Goal: Browse casually: Explore the website without a specific task or goal

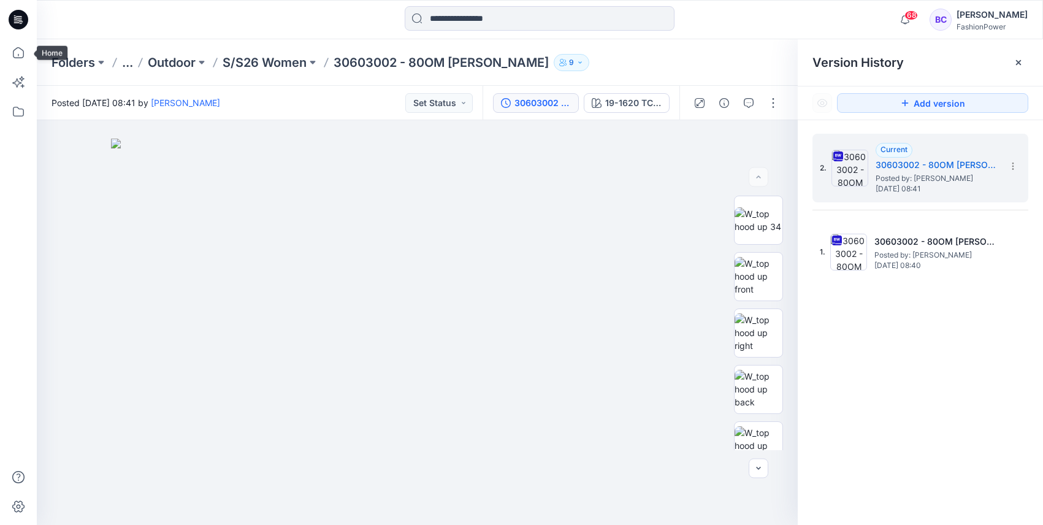
click at [15, 45] on icon at bounding box center [18, 52] width 27 height 27
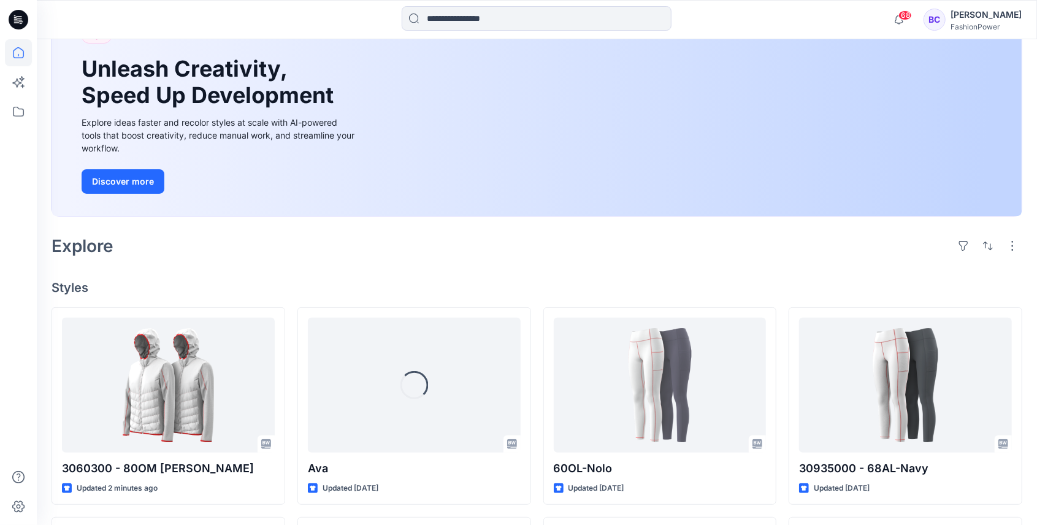
scroll to position [204, 0]
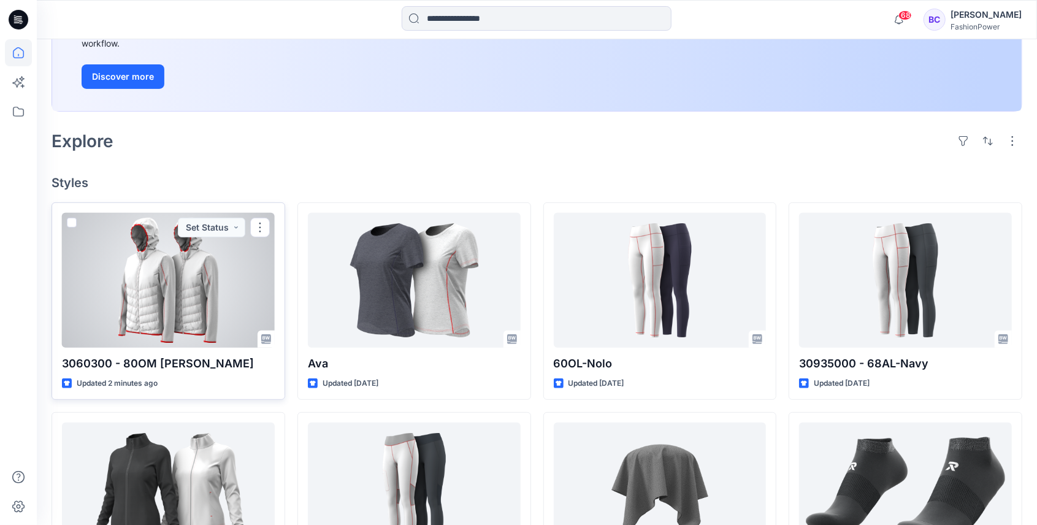
click at [227, 269] on div at bounding box center [168, 280] width 213 height 135
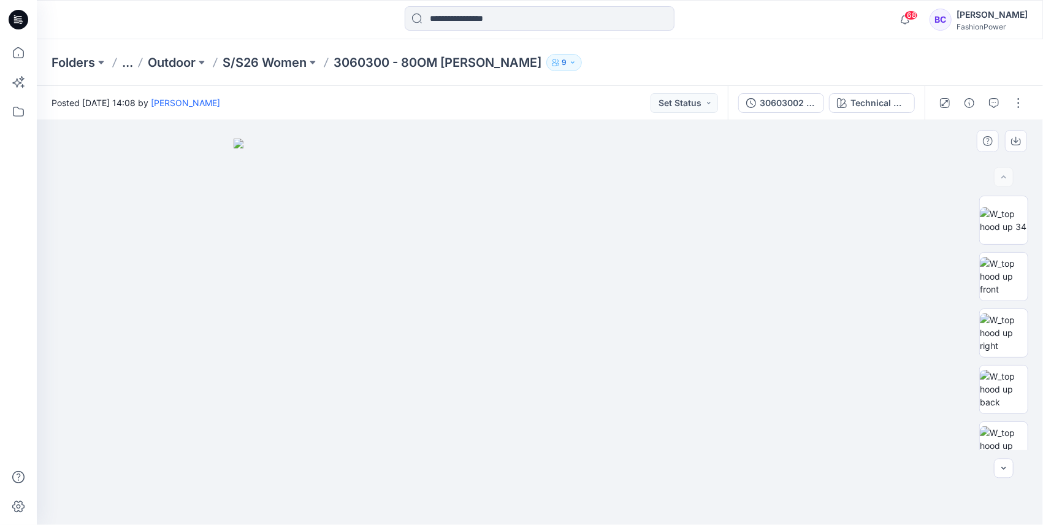
click at [616, 336] on img at bounding box center [540, 332] width 613 height 386
click at [574, 257] on img at bounding box center [540, 332] width 613 height 386
click at [1006, 261] on img at bounding box center [1004, 276] width 48 height 39
click at [272, 56] on p "S/S26 Women" at bounding box center [265, 62] width 84 height 17
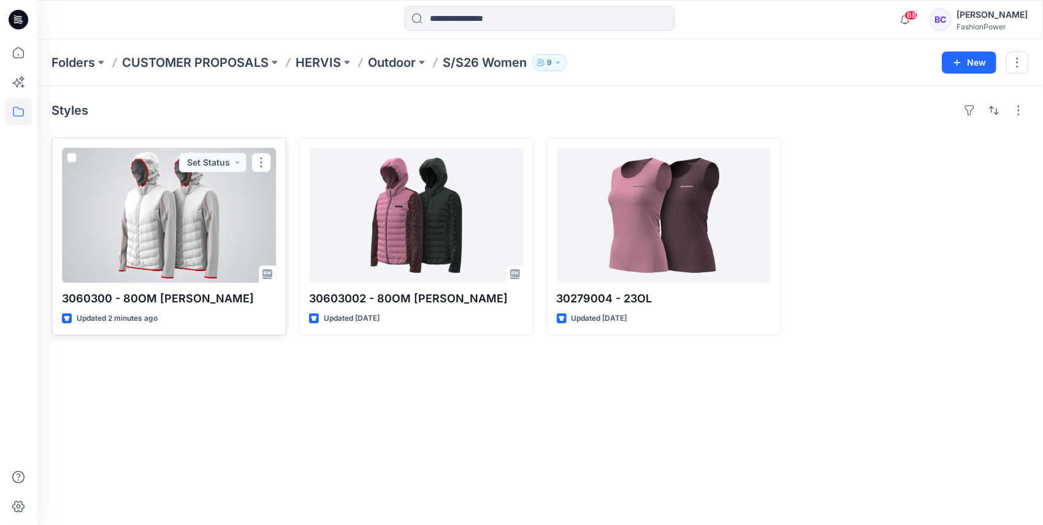
click at [239, 207] on div at bounding box center [169, 215] width 214 height 135
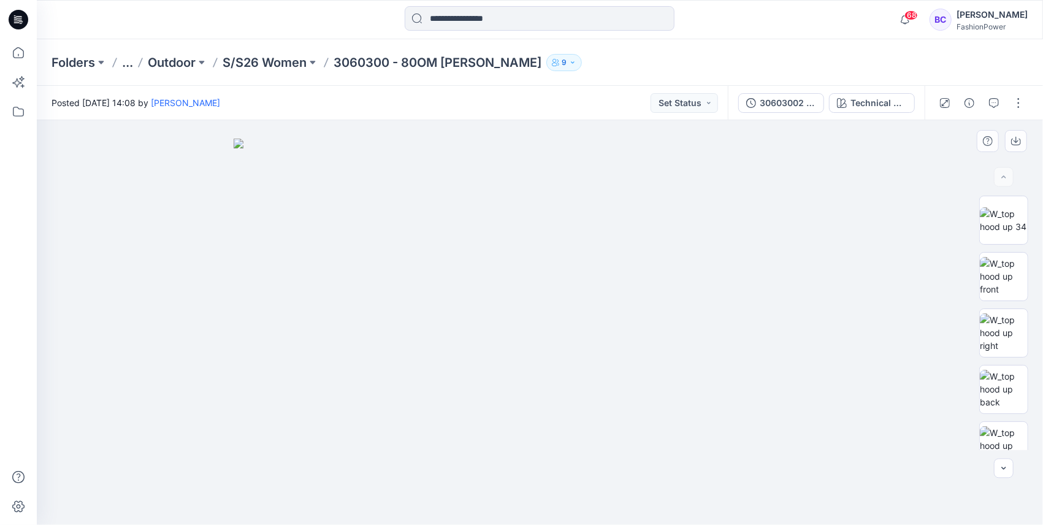
click at [537, 356] on img at bounding box center [540, 332] width 613 height 386
click at [20, 52] on icon at bounding box center [18, 52] width 27 height 27
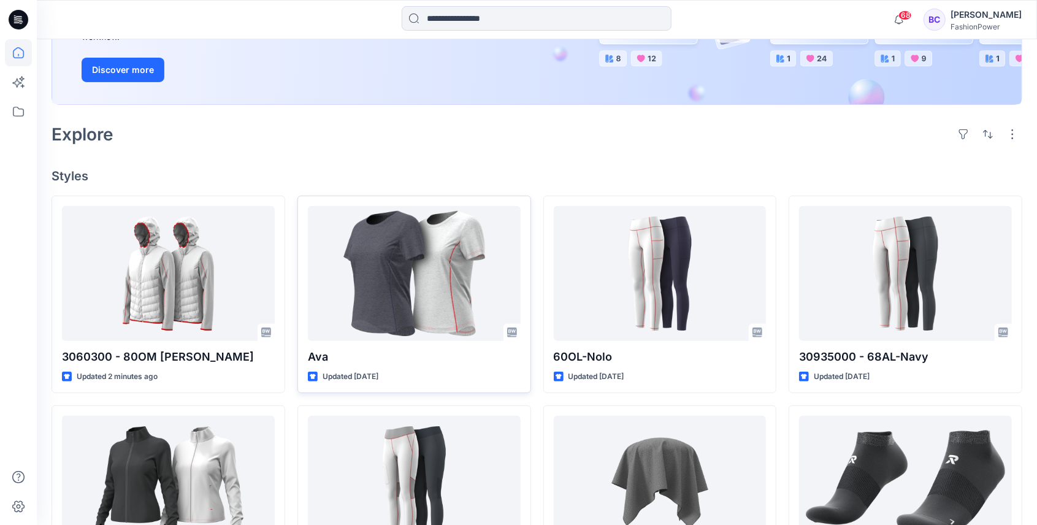
scroll to position [286, 0]
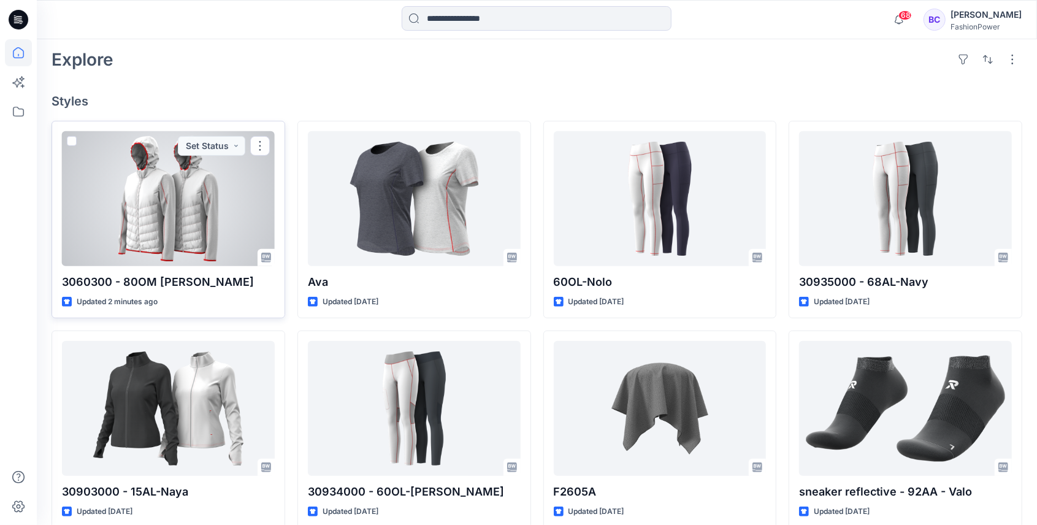
click at [109, 186] on div at bounding box center [168, 198] width 213 height 135
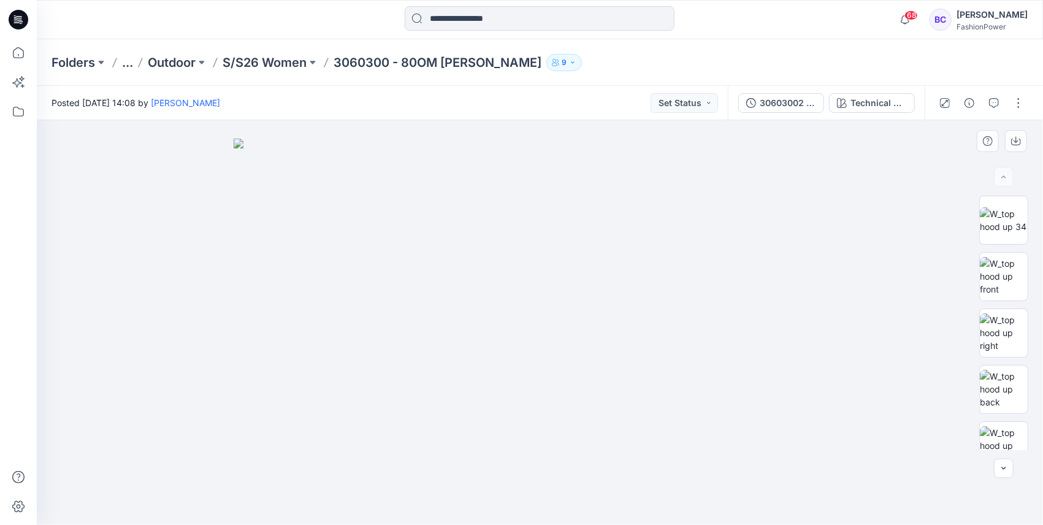
click at [648, 386] on img at bounding box center [540, 332] width 613 height 386
click at [1043, 310] on html "68 Notifications Your style Ava is ready [DATE] 09:22 Your style 60OL-Nolo is r…" at bounding box center [521, 262] width 1043 height 525
click at [1023, 325] on img at bounding box center [1004, 332] width 48 height 39
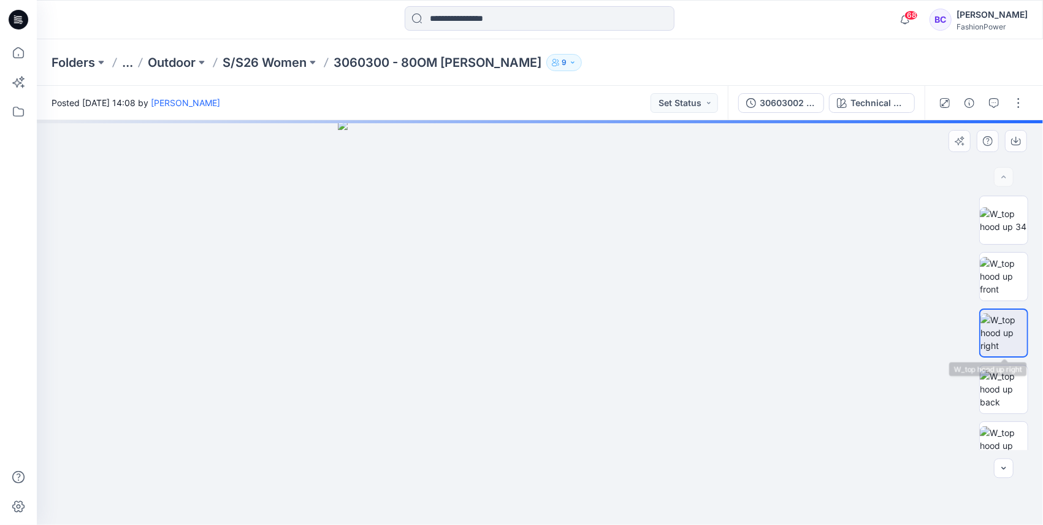
click at [1023, 325] on img at bounding box center [1004, 332] width 47 height 39
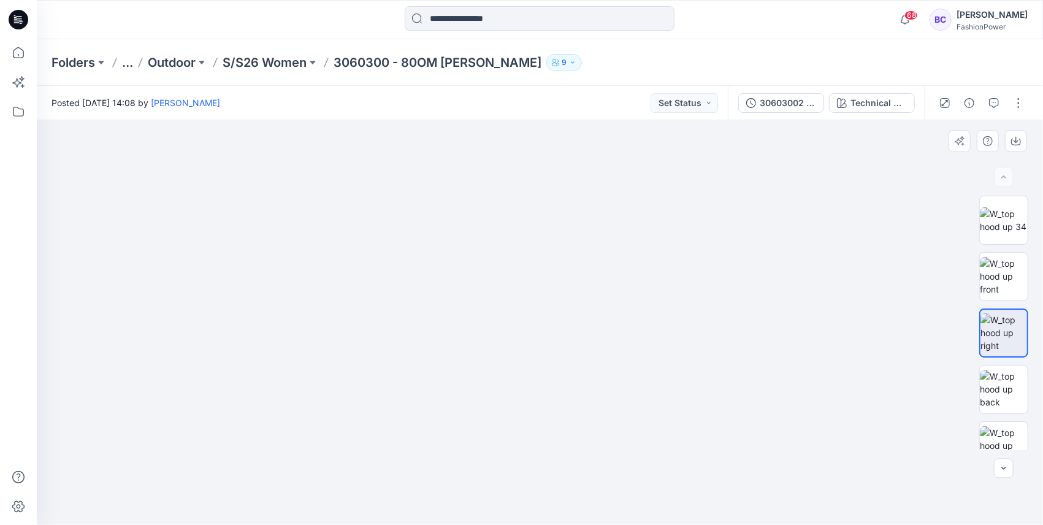
drag, startPoint x: 547, startPoint y: 452, endPoint x: 492, endPoint y: 413, distance: 66.9
click at [499, 480] on img at bounding box center [461, 240] width 1210 height 570
drag, startPoint x: 1021, startPoint y: 233, endPoint x: 1014, endPoint y: 250, distance: 19.0
click at [1020, 233] on img at bounding box center [1004, 220] width 48 height 26
